Goal: Transaction & Acquisition: Purchase product/service

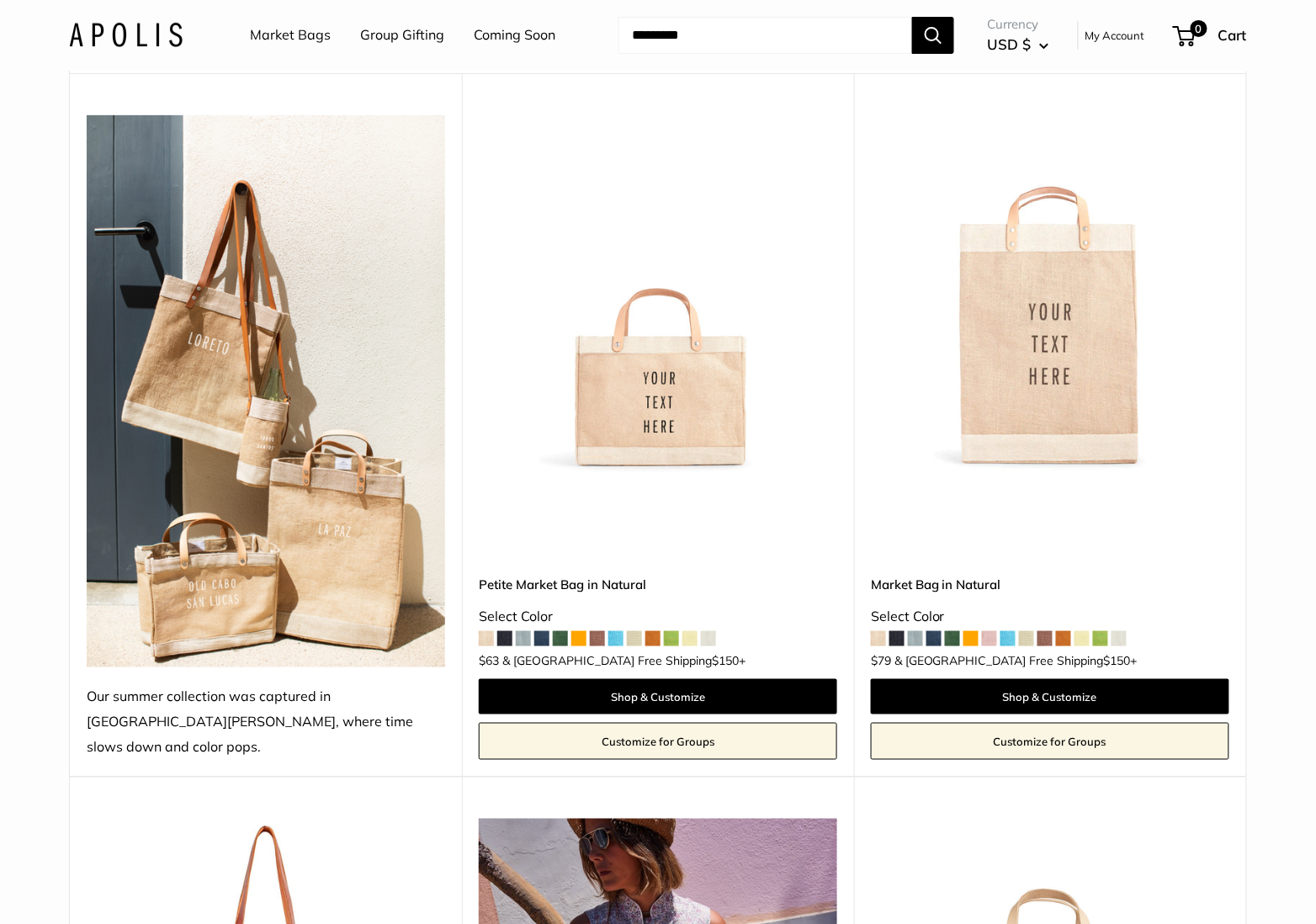
scroll to position [161, 0]
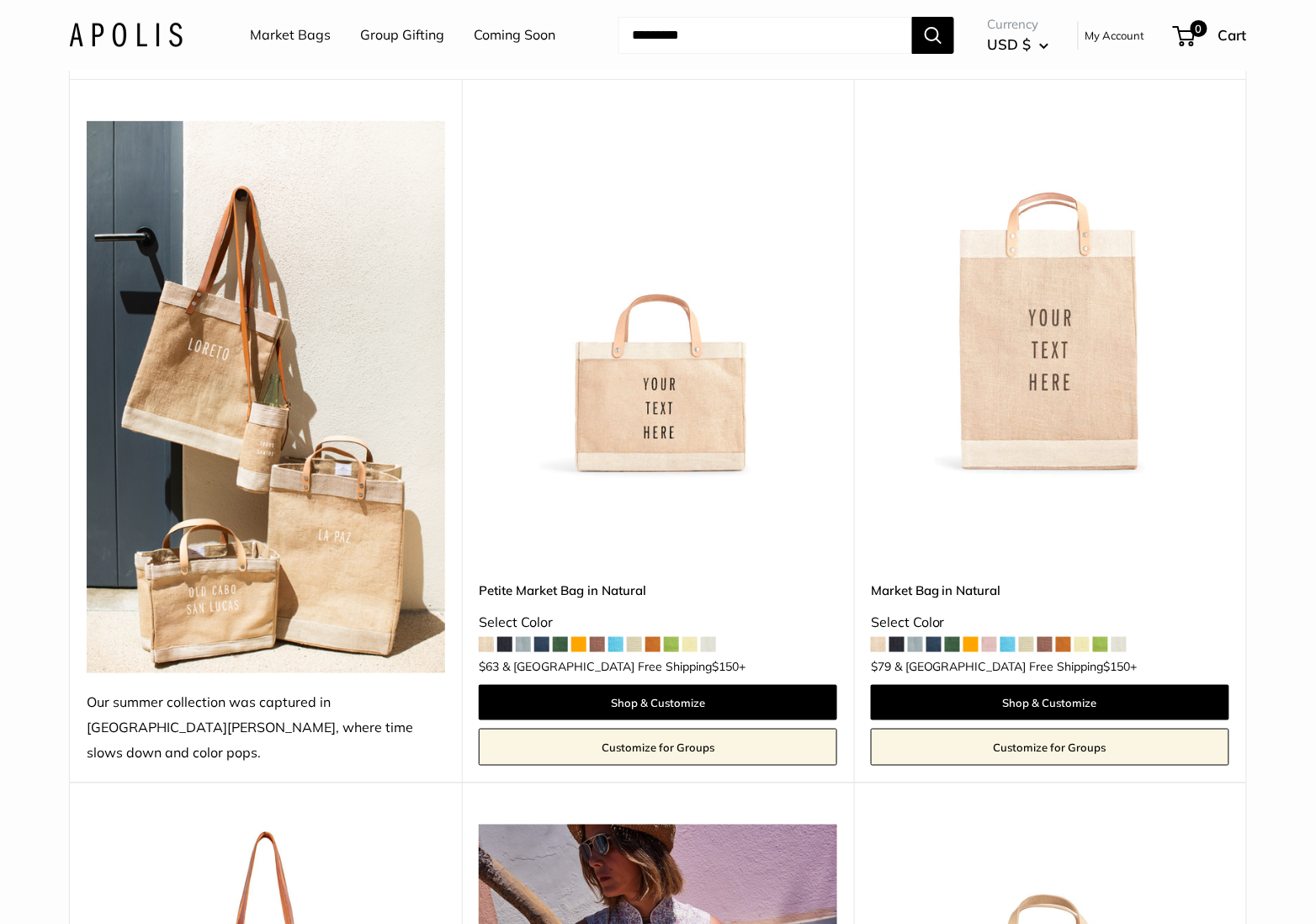
click at [675, 637] on span at bounding box center [671, 644] width 15 height 15
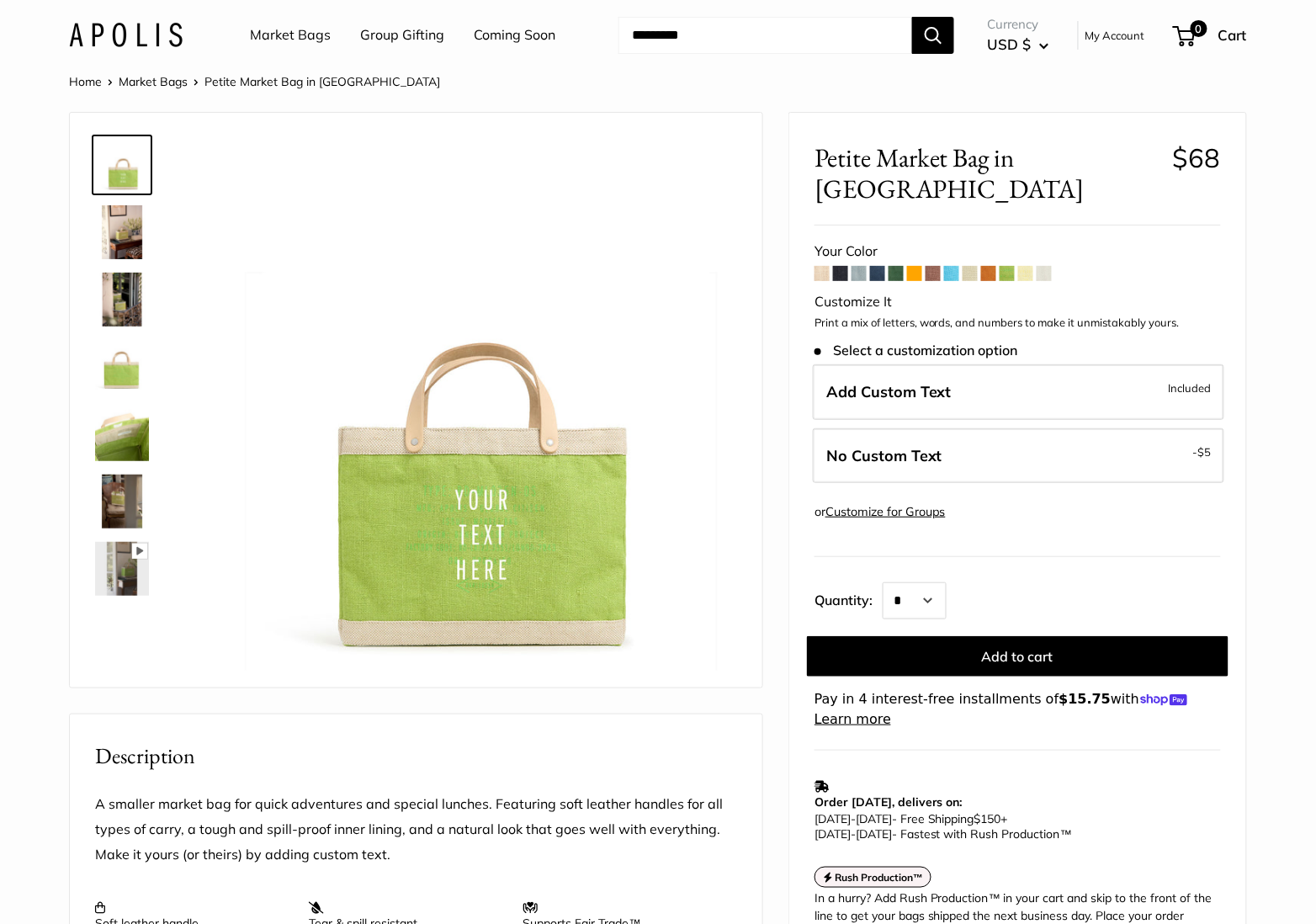
click at [1045, 266] on span at bounding box center [1043, 273] width 15 height 15
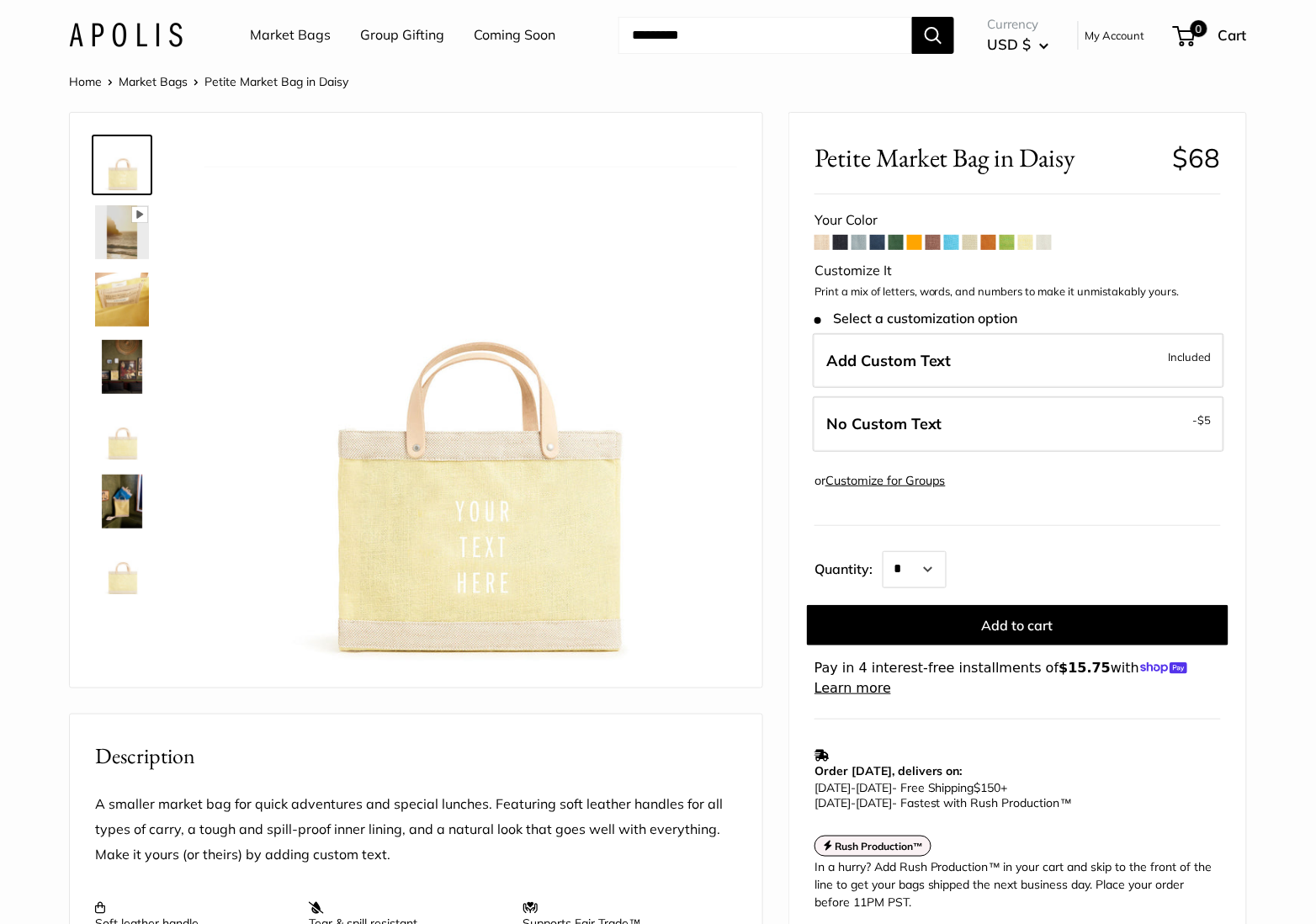
click at [1029, 243] on span at bounding box center [1025, 242] width 15 height 15
click at [972, 248] on span at bounding box center [970, 242] width 15 height 15
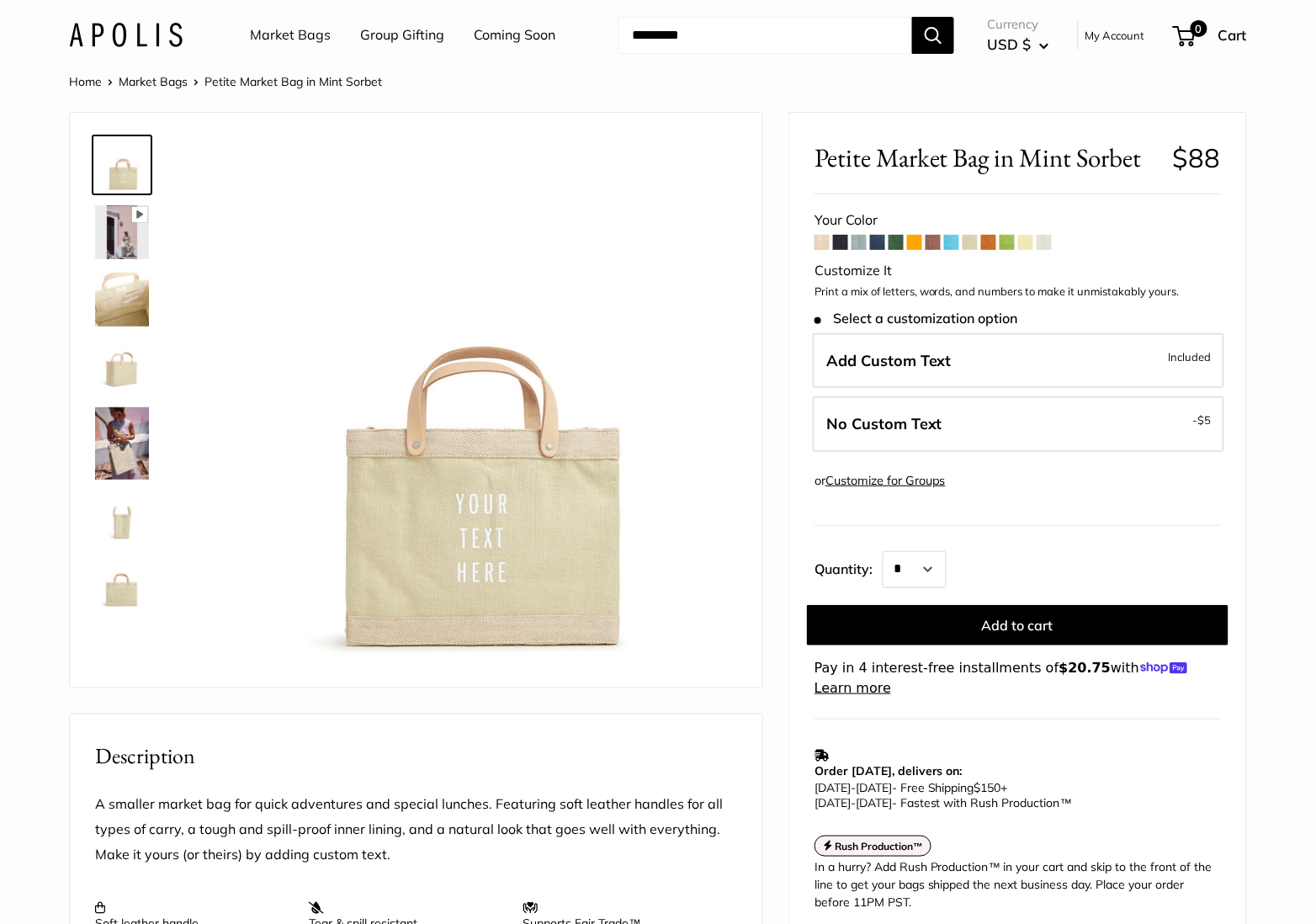
click at [132, 379] on img at bounding box center [122, 367] width 54 height 54
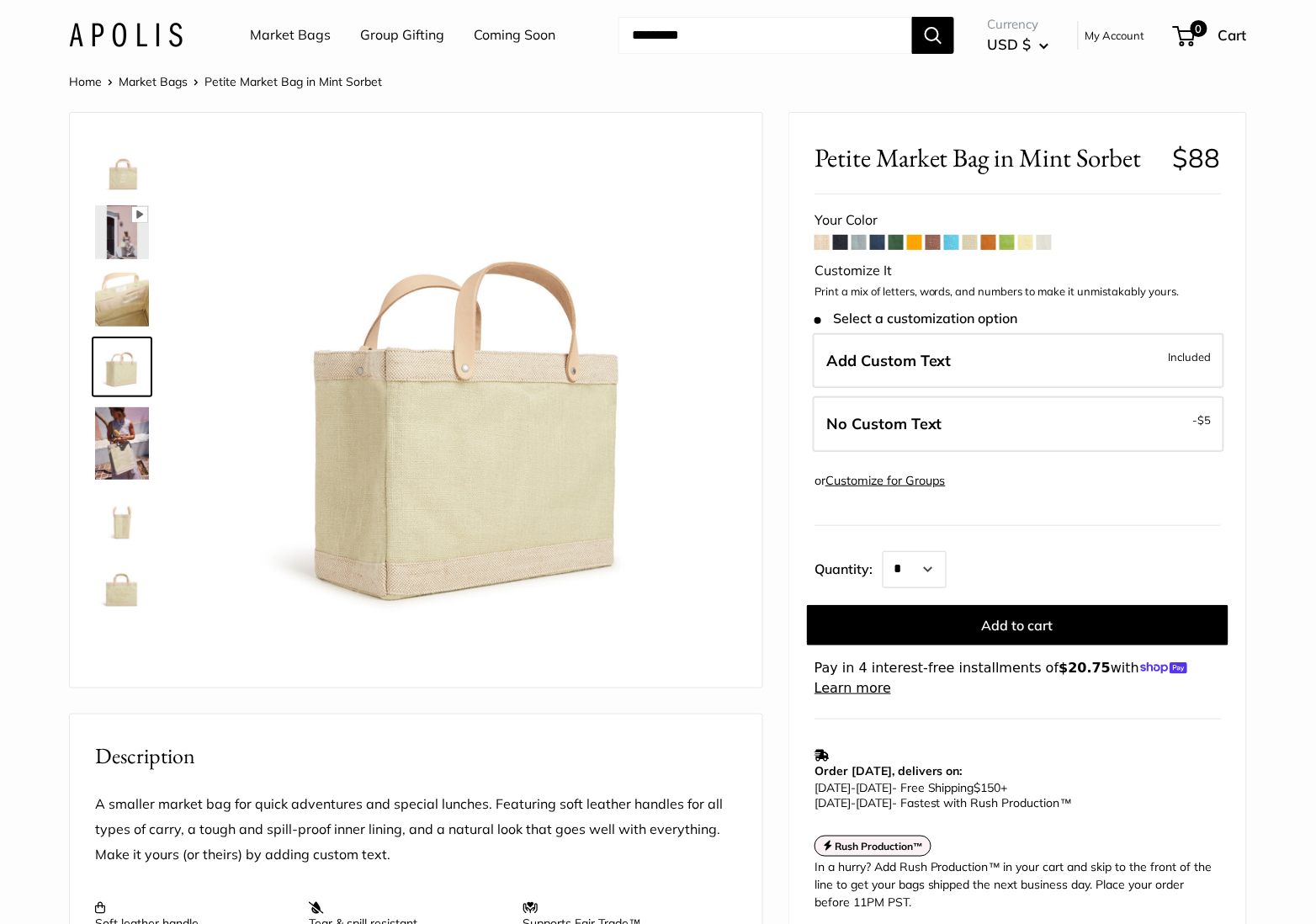
click at [124, 174] on img at bounding box center [122, 165] width 54 height 54
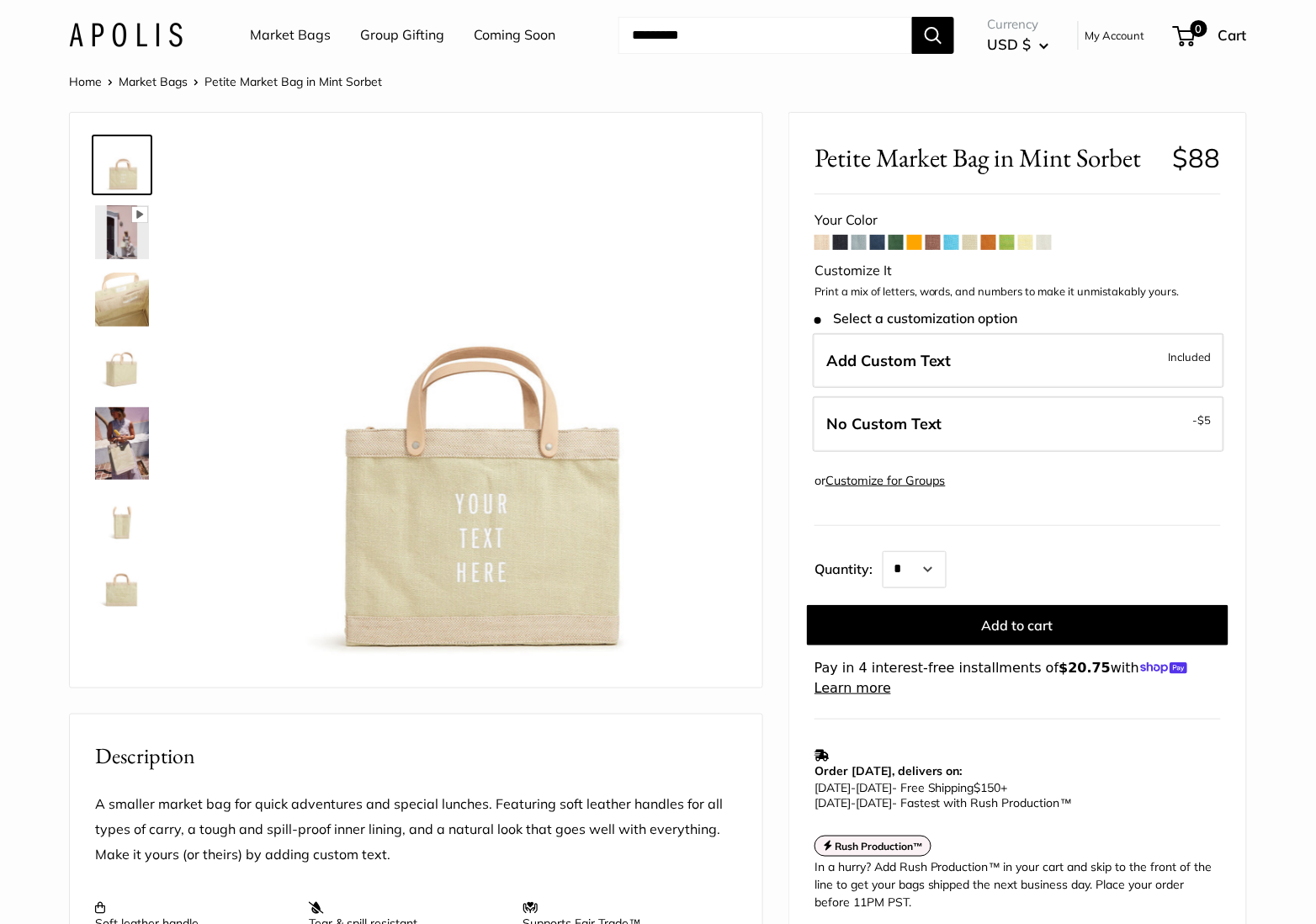
click at [133, 431] on img at bounding box center [122, 443] width 54 height 73
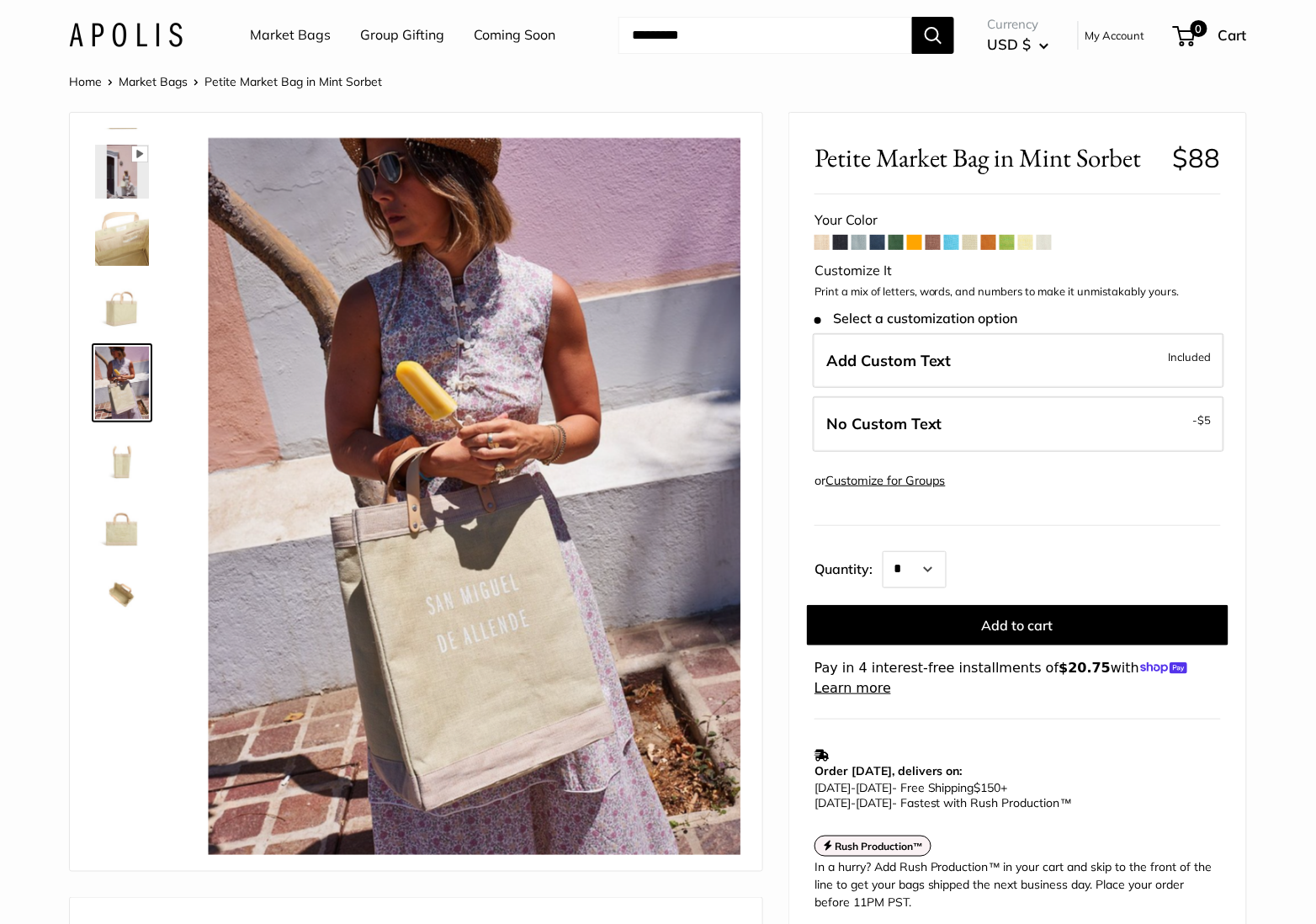
click at [122, 453] on img at bounding box center [122, 460] width 54 height 54
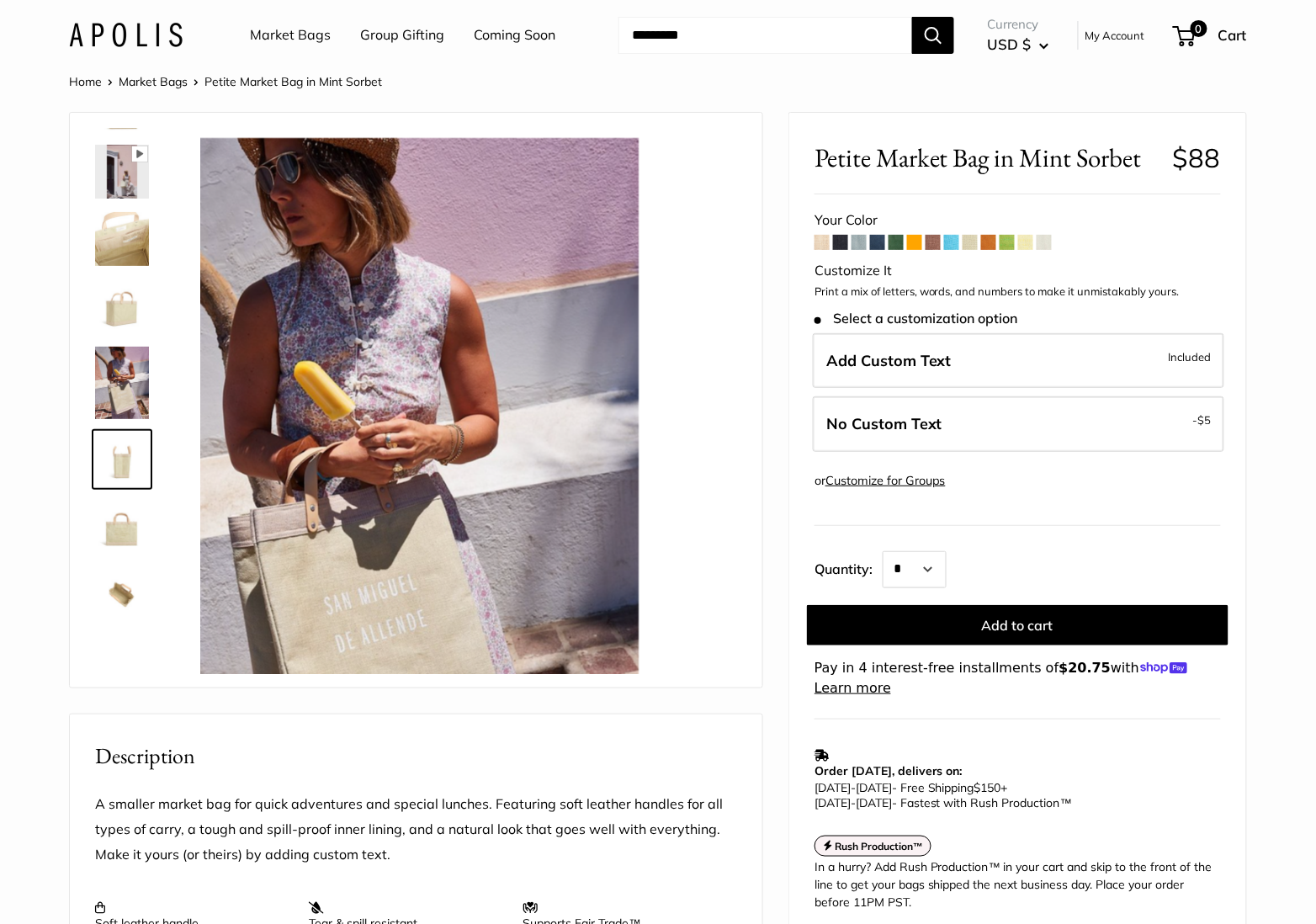
scroll to position [126, 0]
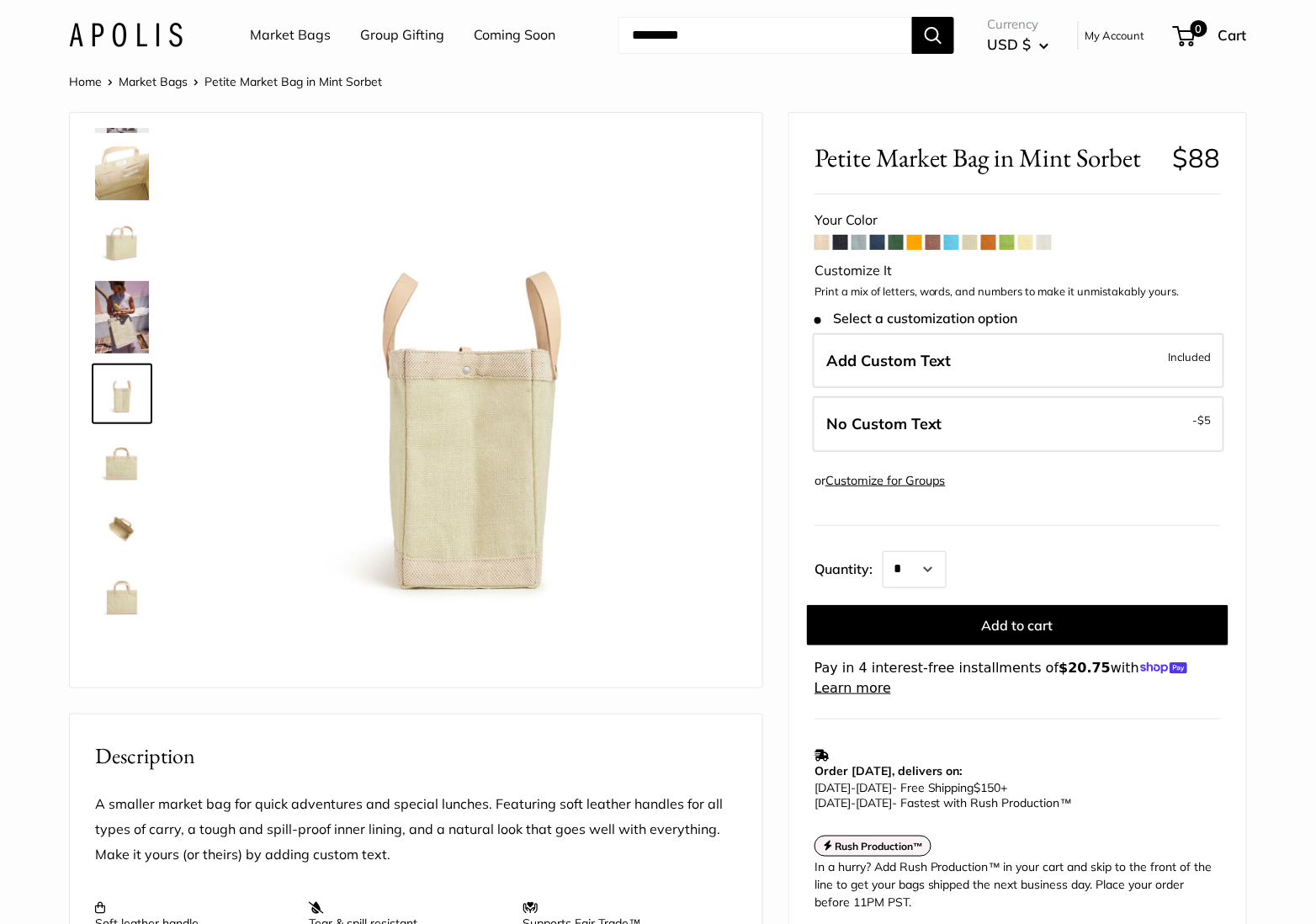
click at [121, 479] on img at bounding box center [122, 462] width 54 height 54
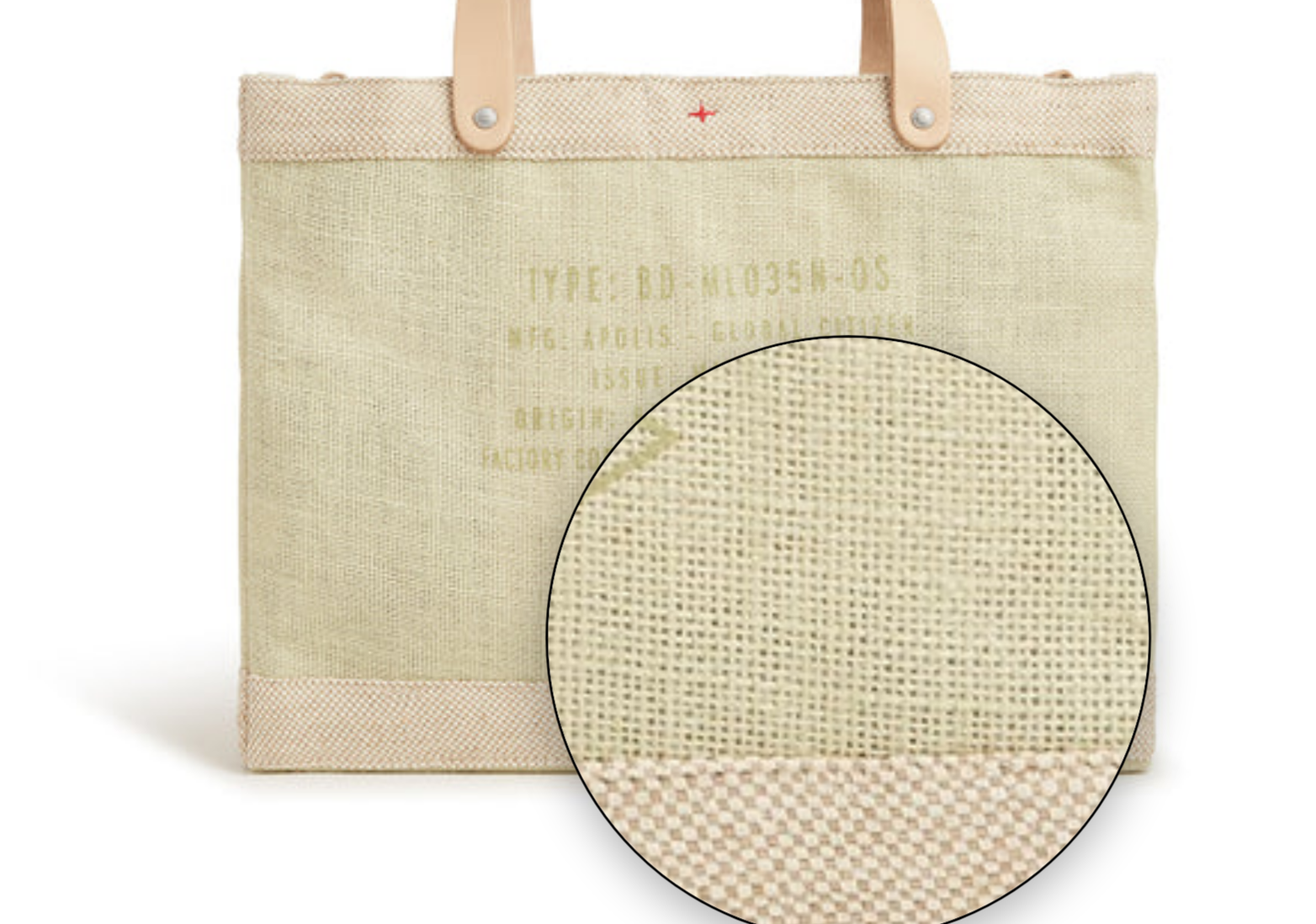
click at [284, 213] on img at bounding box center [470, 404] width 532 height 533
